Goal: Check status: Check status

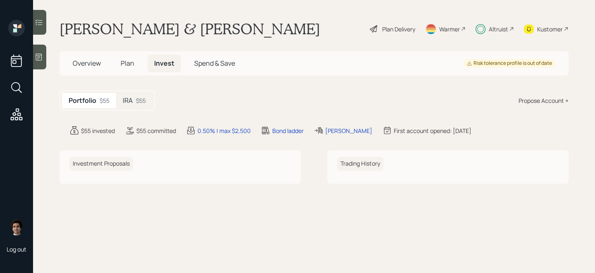
click at [131, 105] on div "IRA $55" at bounding box center [134, 100] width 36 height 15
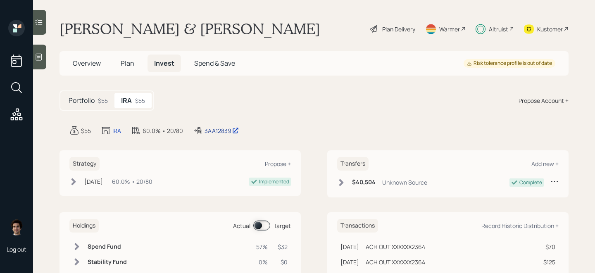
click at [234, 131] on icon at bounding box center [234, 130] width 5 height 5
